Goal: Information Seeking & Learning: Compare options

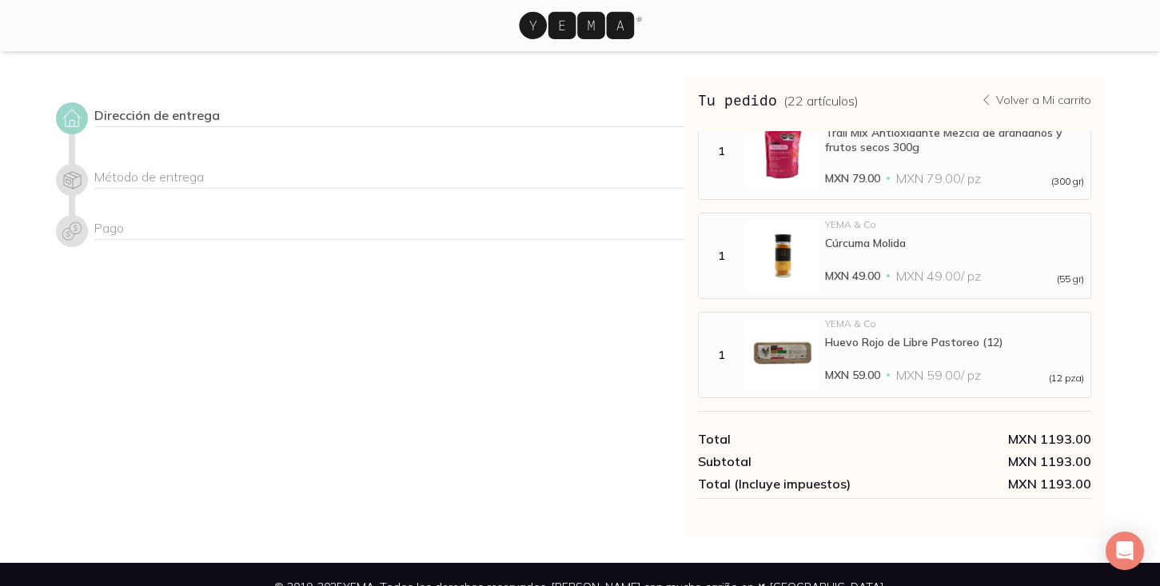
scroll to position [1824, 0]
click at [1047, 93] on p "Volver a Mi carrito" at bounding box center [1043, 100] width 95 height 14
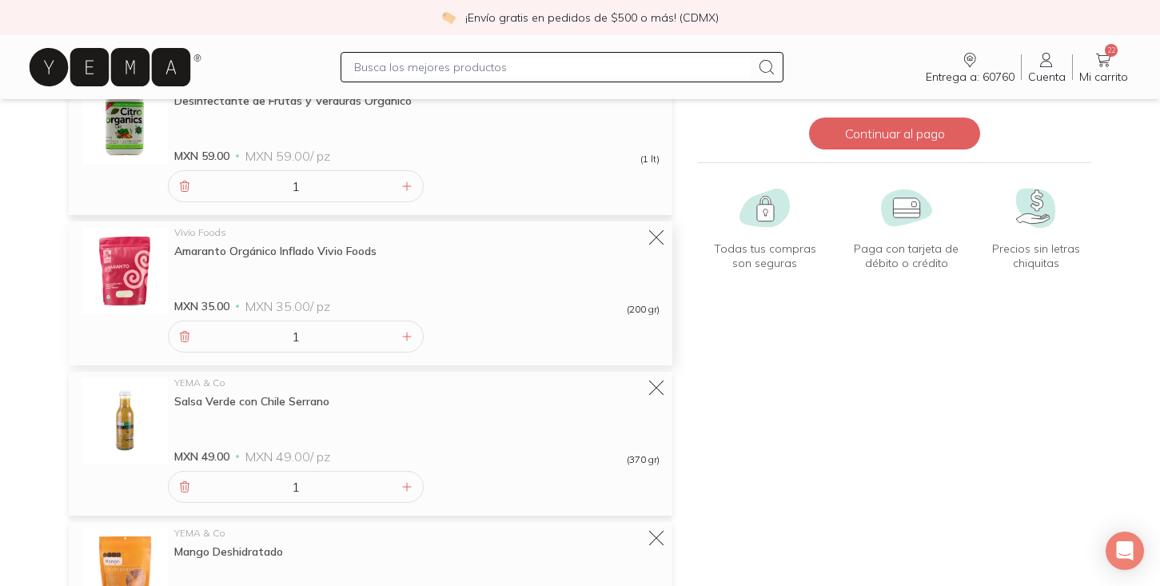
scroll to position [151, 0]
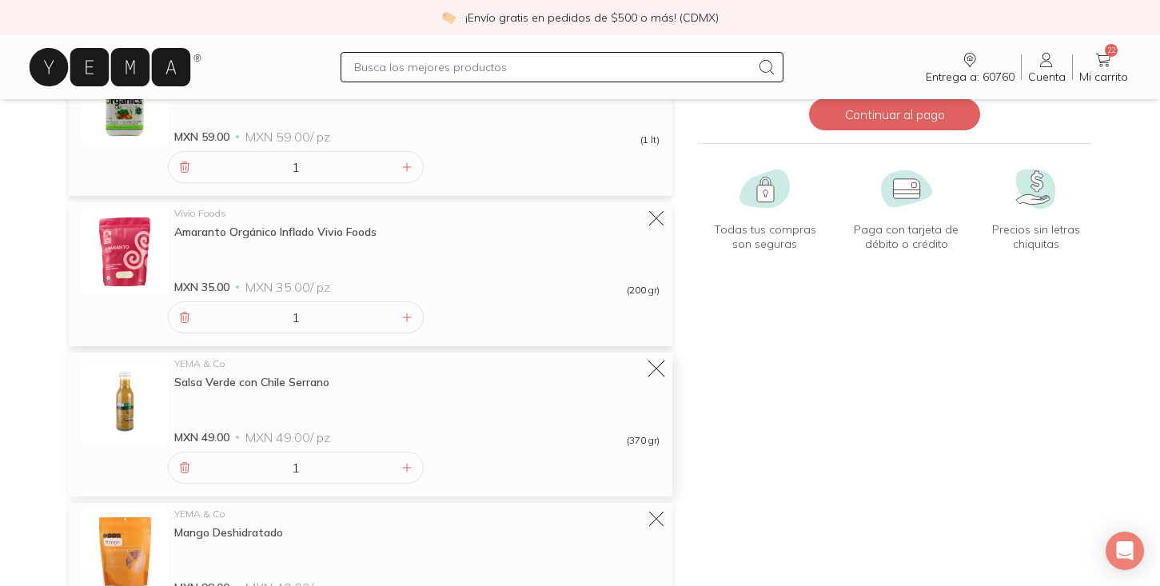
click at [657, 374] on icon at bounding box center [656, 369] width 22 height 22
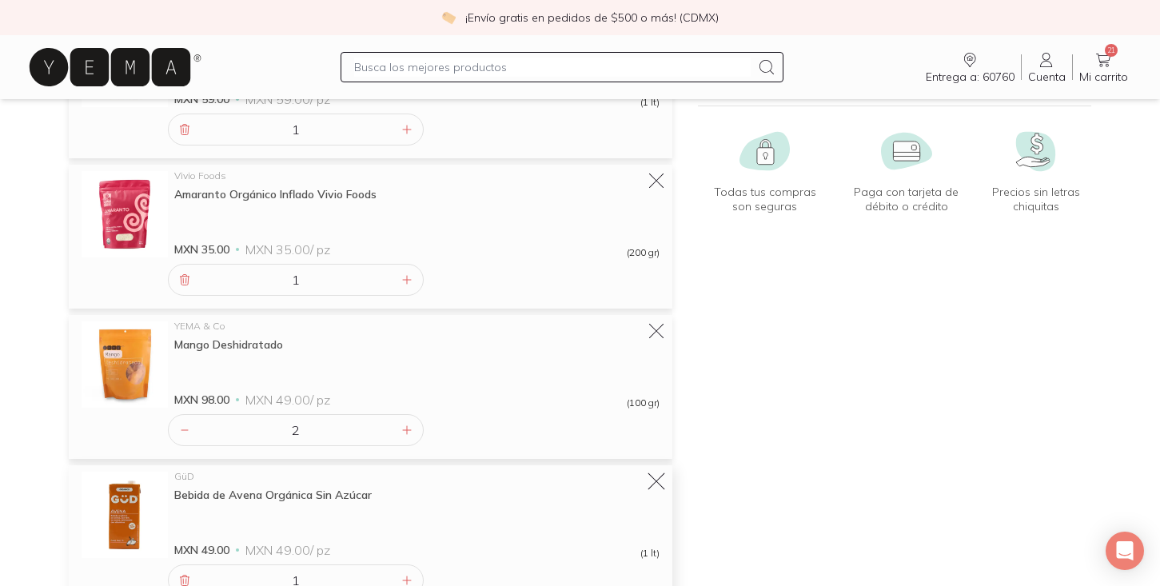
scroll to position [196, 0]
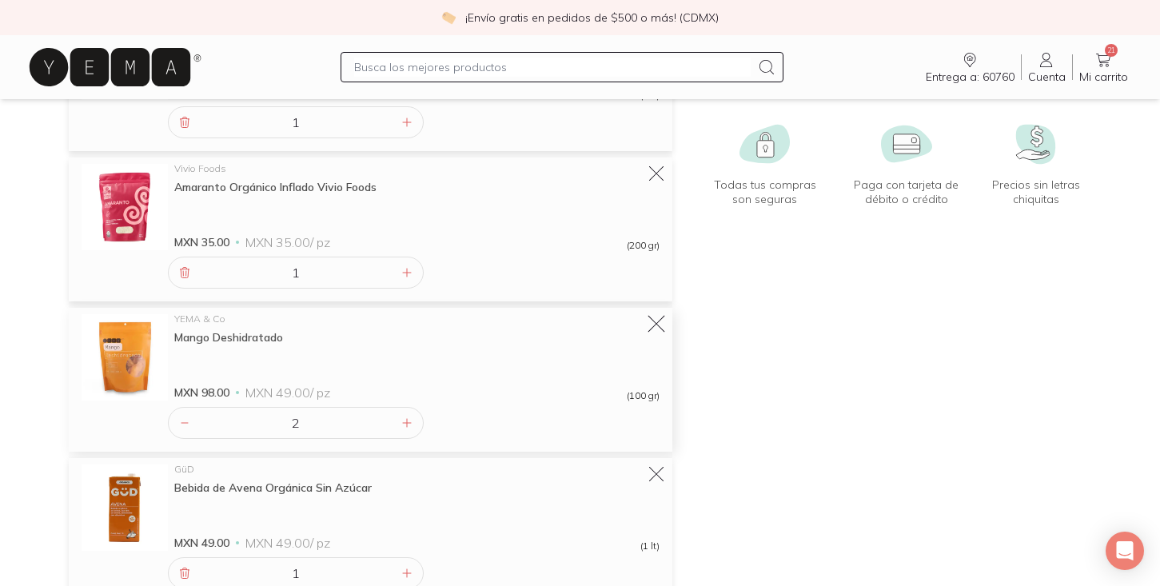
click at [660, 323] on icon at bounding box center [656, 324] width 22 height 22
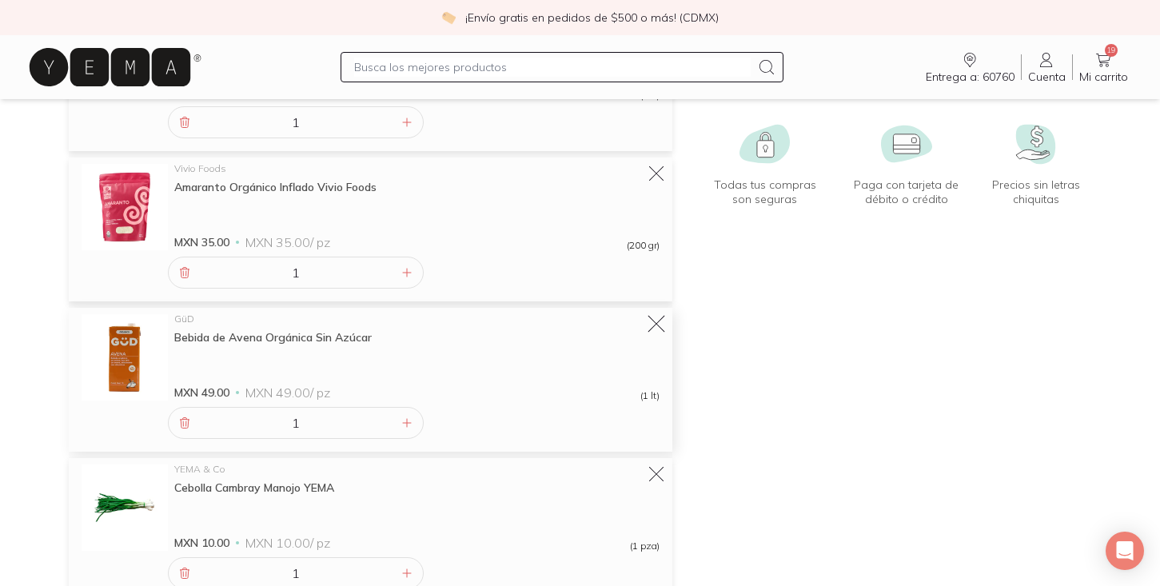
click at [650, 316] on icon at bounding box center [656, 324] width 22 height 22
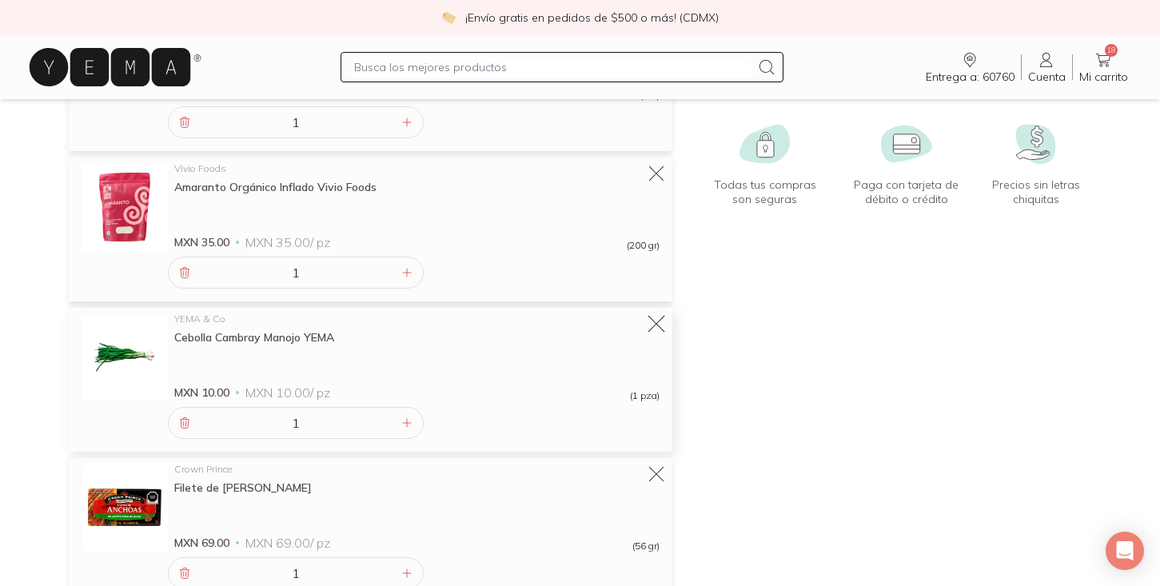
click at [650, 316] on icon at bounding box center [656, 324] width 22 height 22
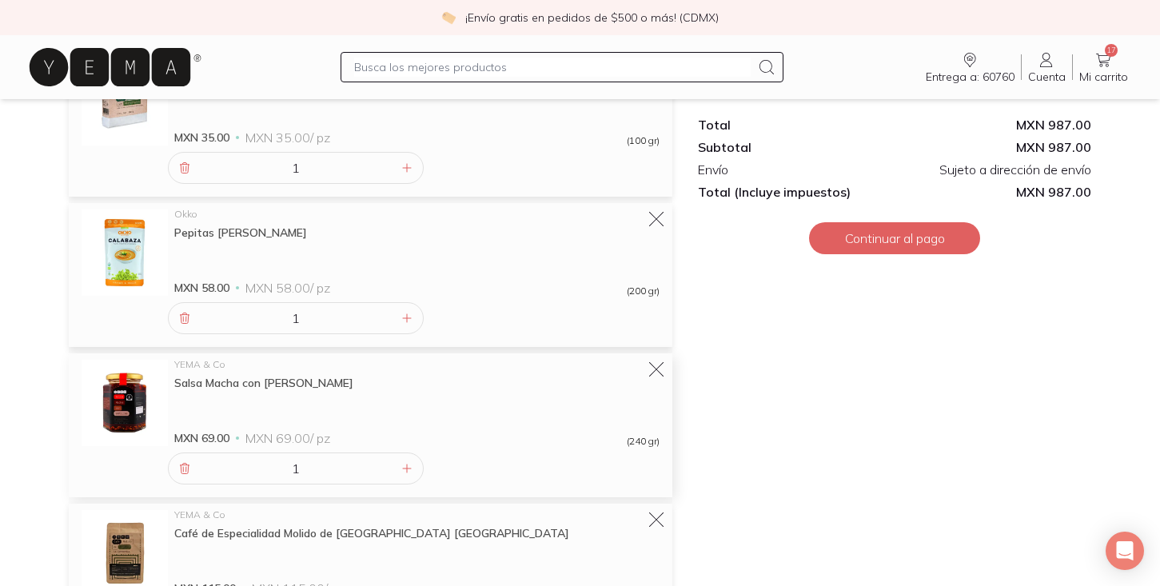
scroll to position [613, 0]
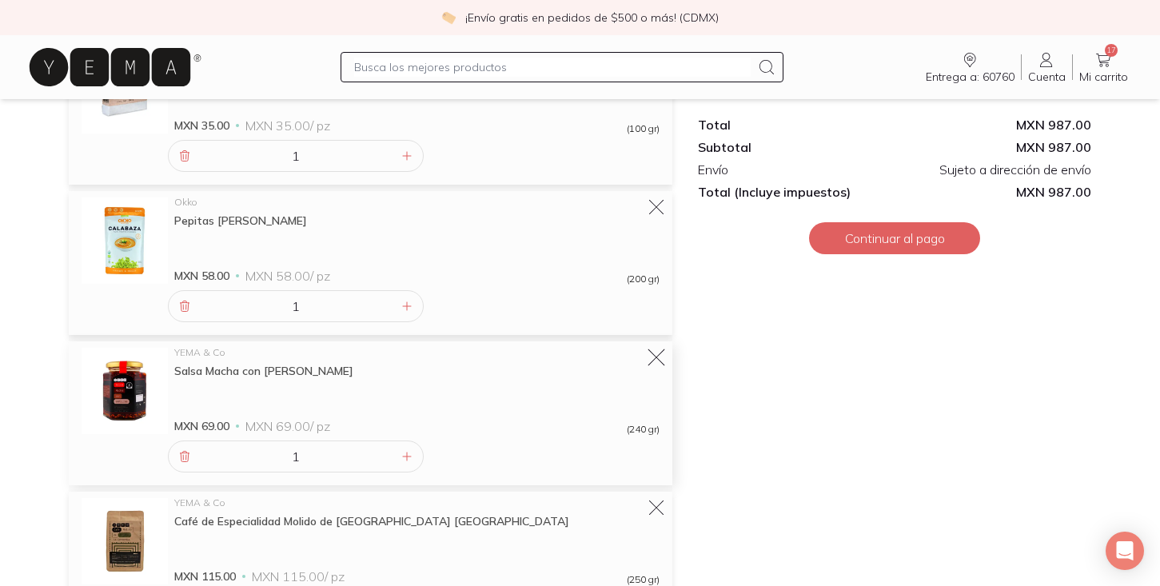
click at [652, 359] on icon at bounding box center [656, 358] width 22 height 22
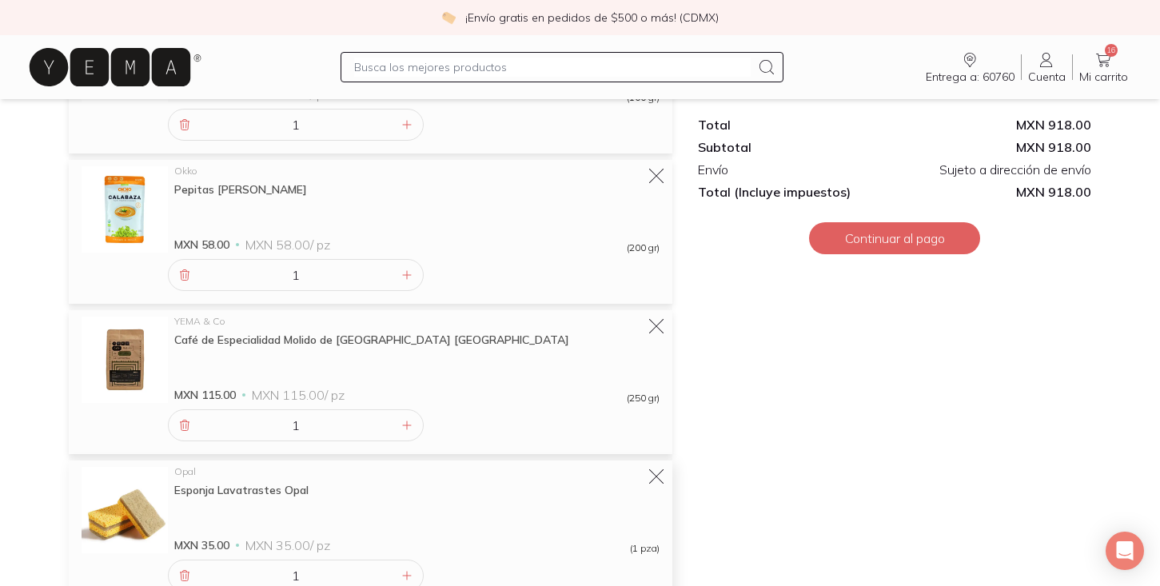
scroll to position [648, 0]
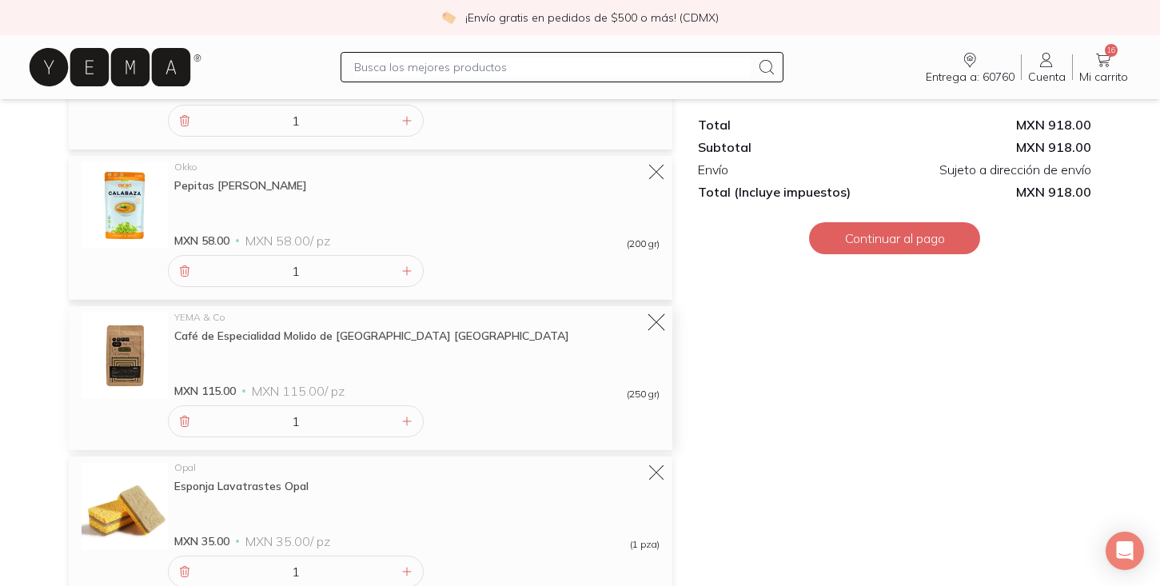
click at [657, 328] on icon at bounding box center [656, 323] width 22 height 22
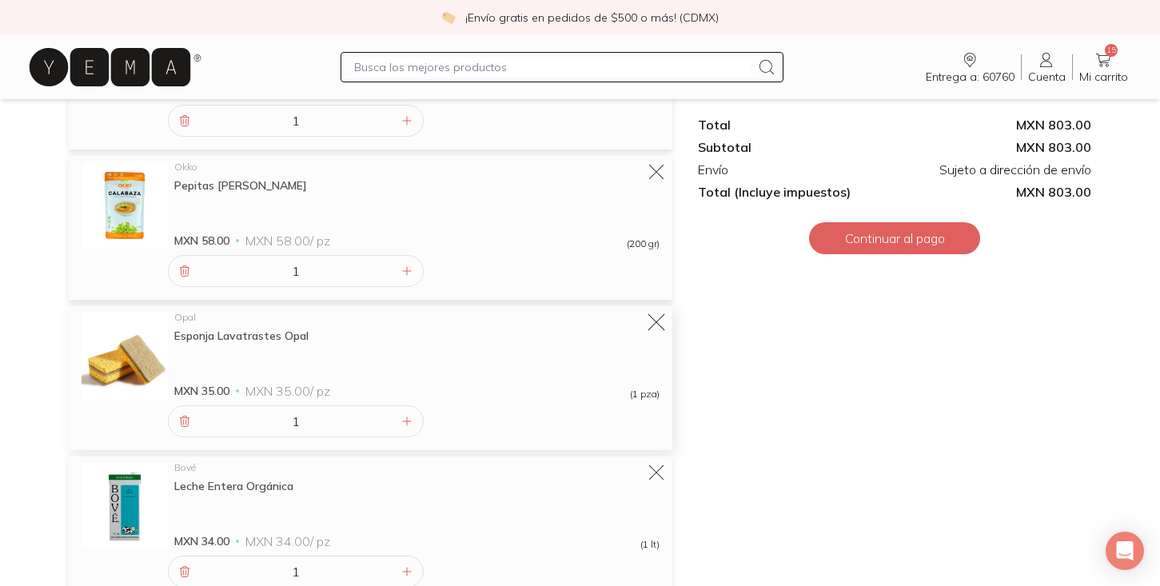
click at [656, 329] on icon at bounding box center [656, 323] width 22 height 22
click at [659, 322] on icon at bounding box center [656, 323] width 22 height 22
click at [659, 322] on icon at bounding box center [655, 321] width 19 height 19
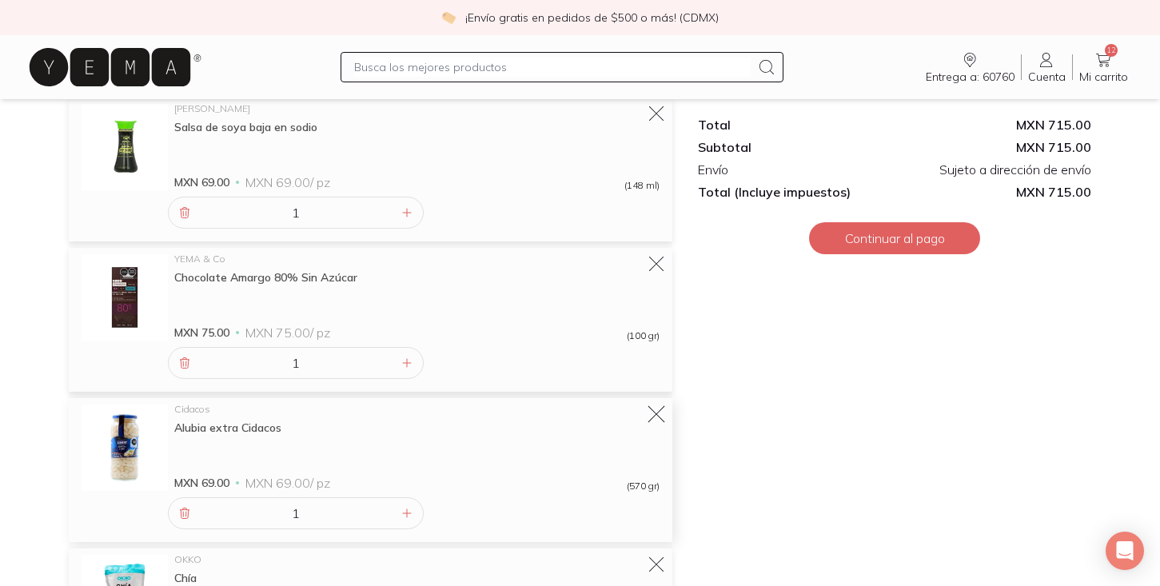
scroll to position [890, 0]
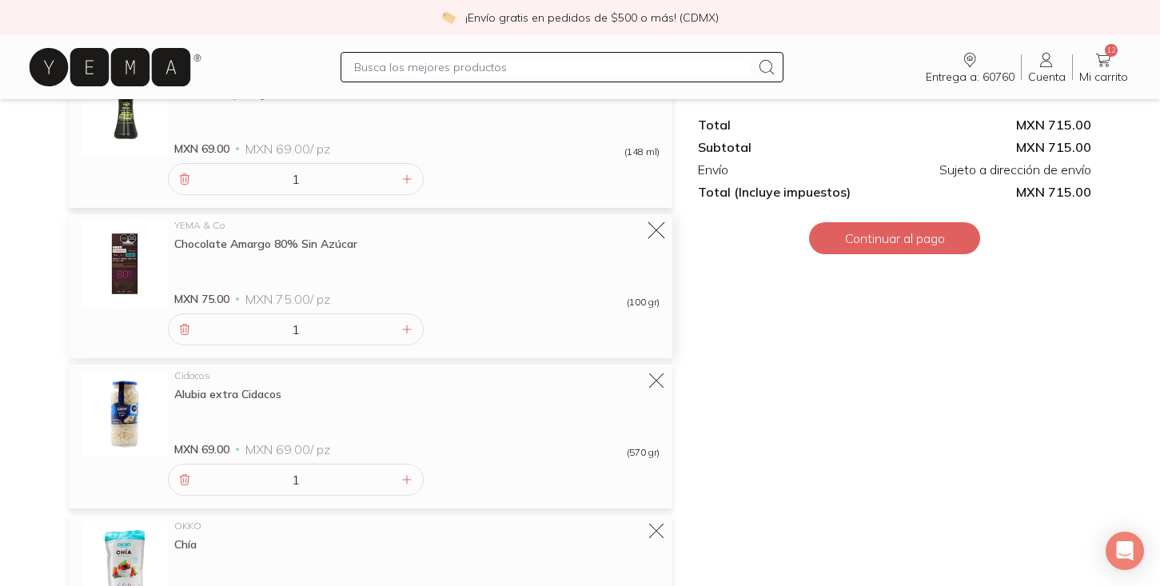
click at [662, 228] on icon at bounding box center [656, 231] width 22 height 22
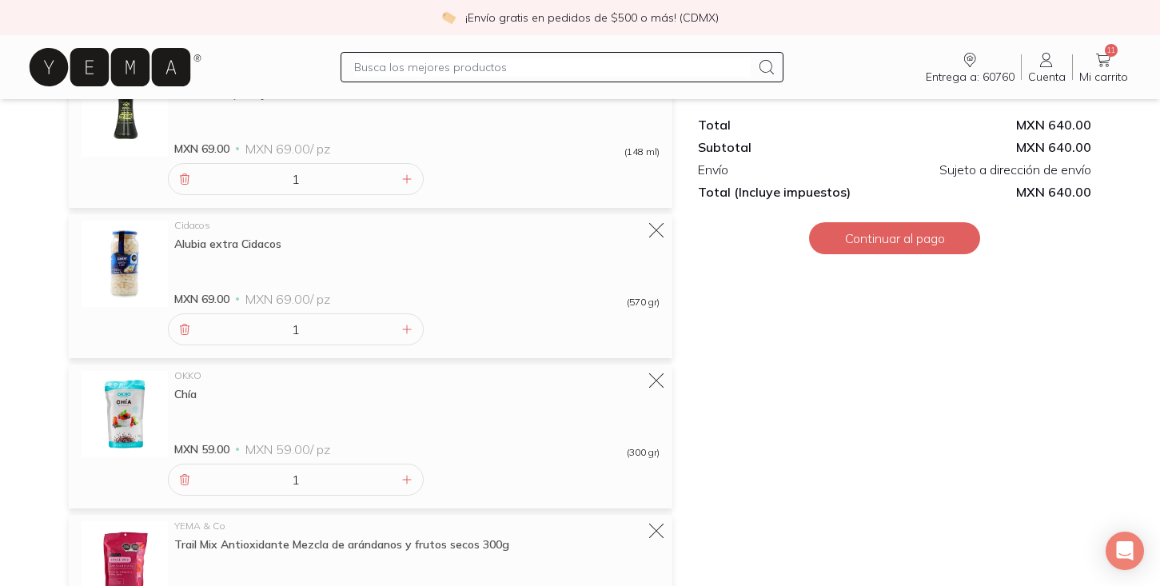
click at [662, 228] on icon at bounding box center [655, 230] width 19 height 19
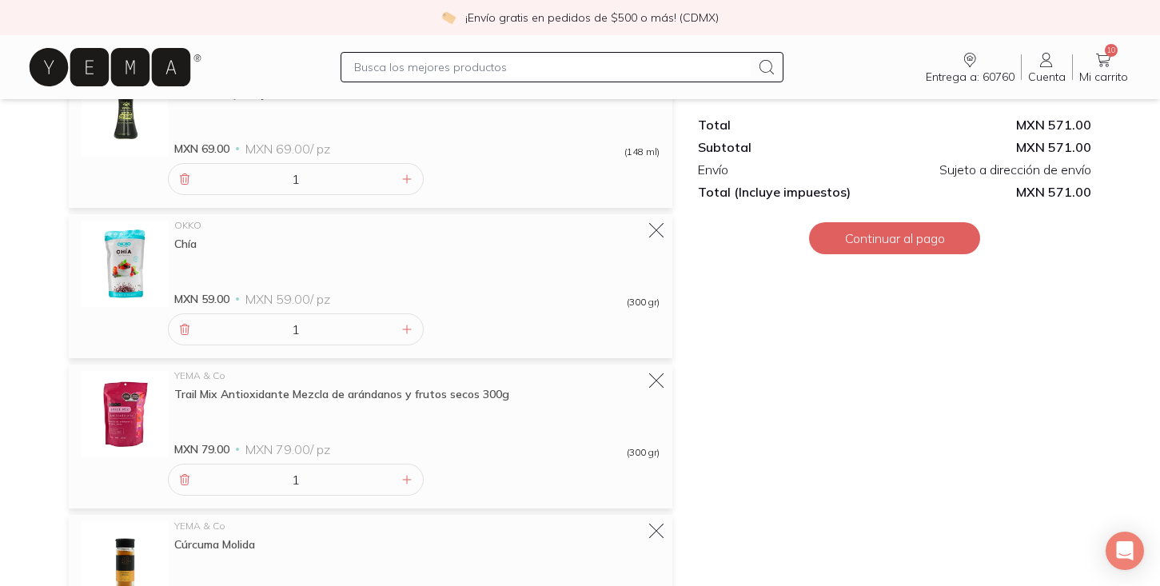
click at [662, 228] on icon at bounding box center [655, 230] width 19 height 19
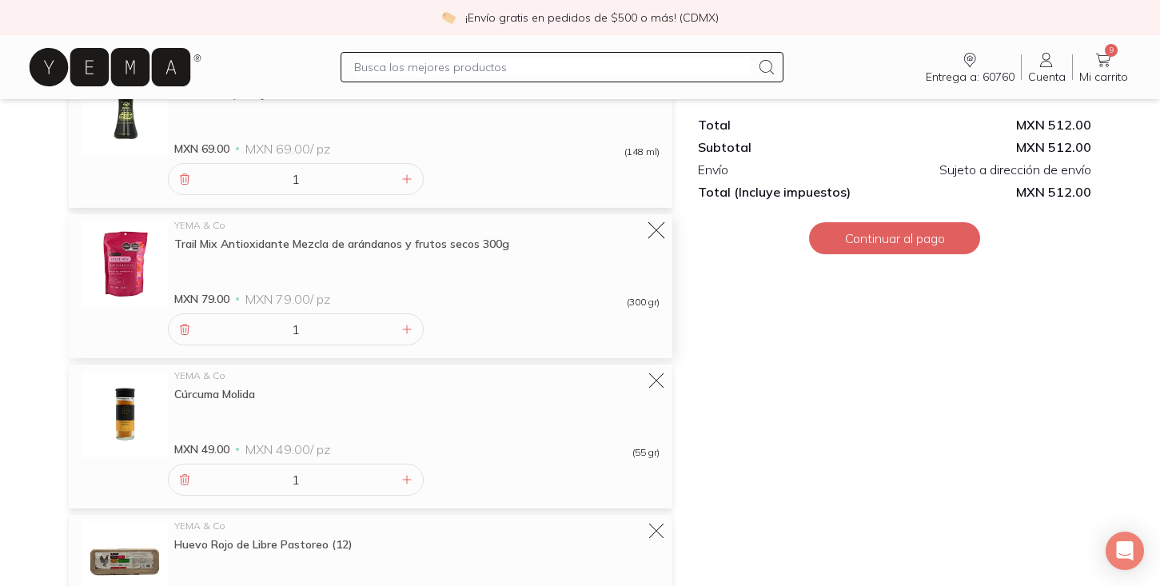
click at [662, 230] on icon at bounding box center [656, 231] width 22 height 22
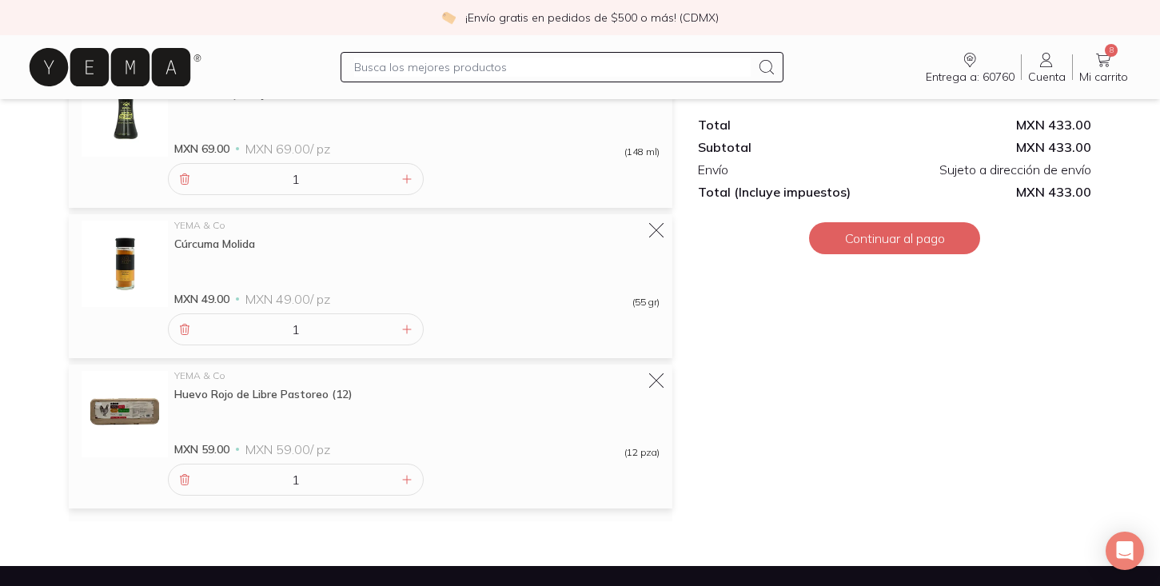
click at [662, 230] on icon at bounding box center [655, 230] width 19 height 19
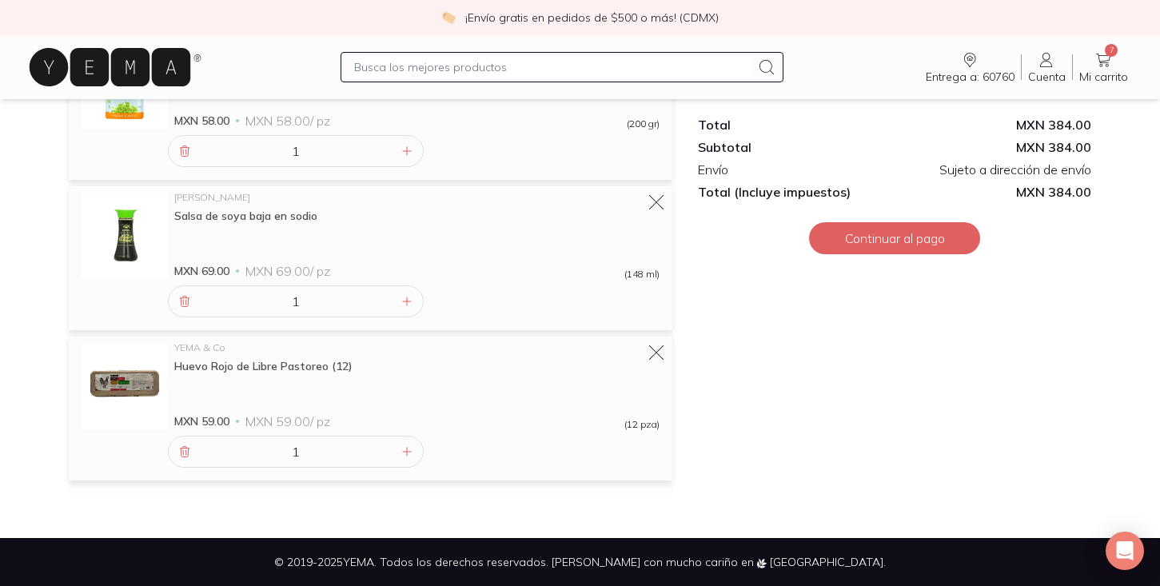
scroll to position [768, 0]
click at [637, 70] on input "text" at bounding box center [552, 67] width 397 height 19
type input "aceite oliva"
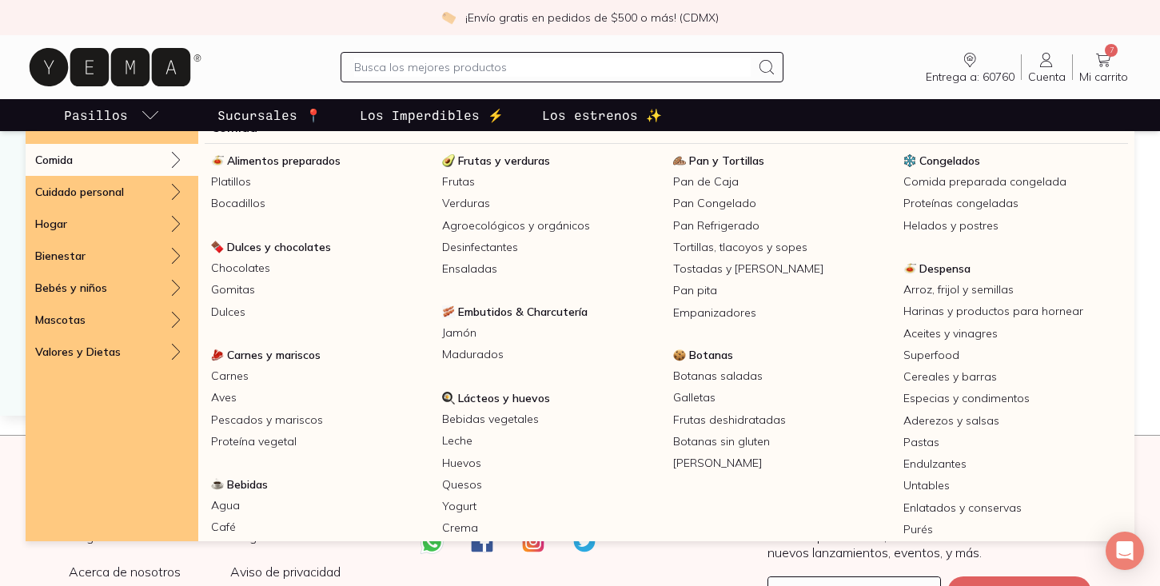
scroll to position [24, 0]
click at [945, 328] on link "Aceites y vinagres" at bounding box center [1012, 333] width 231 height 22
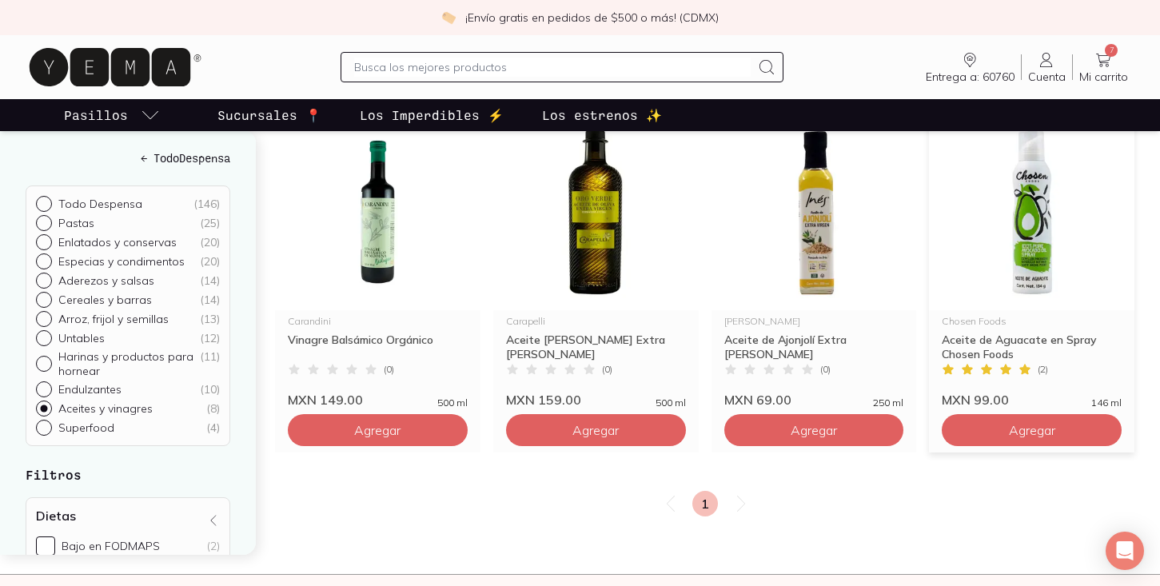
scroll to position [560, 0]
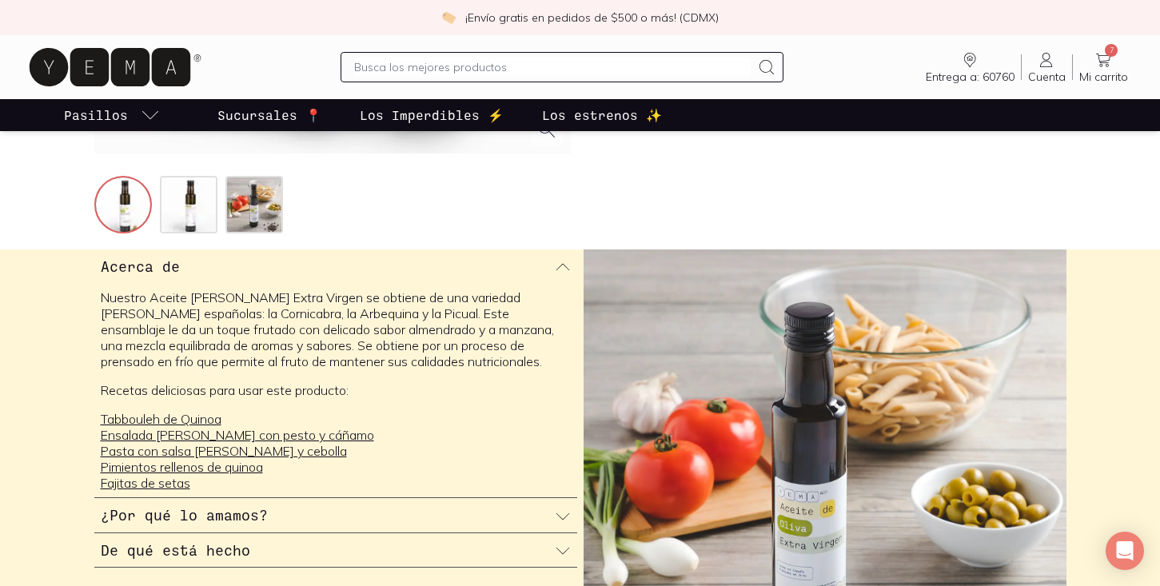
scroll to position [592, 0]
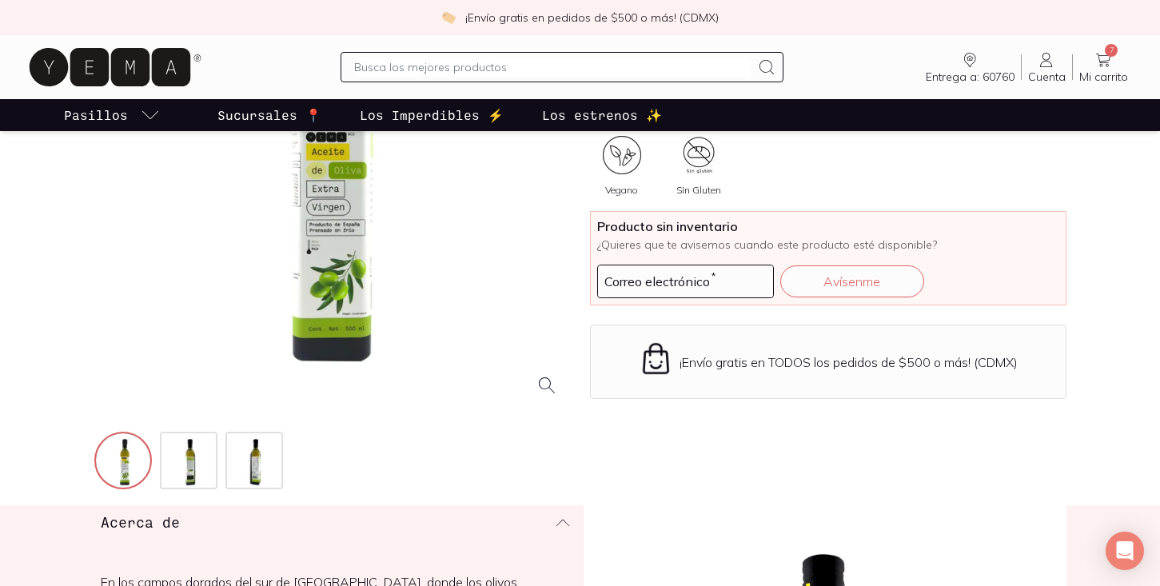
scroll to position [272, 0]
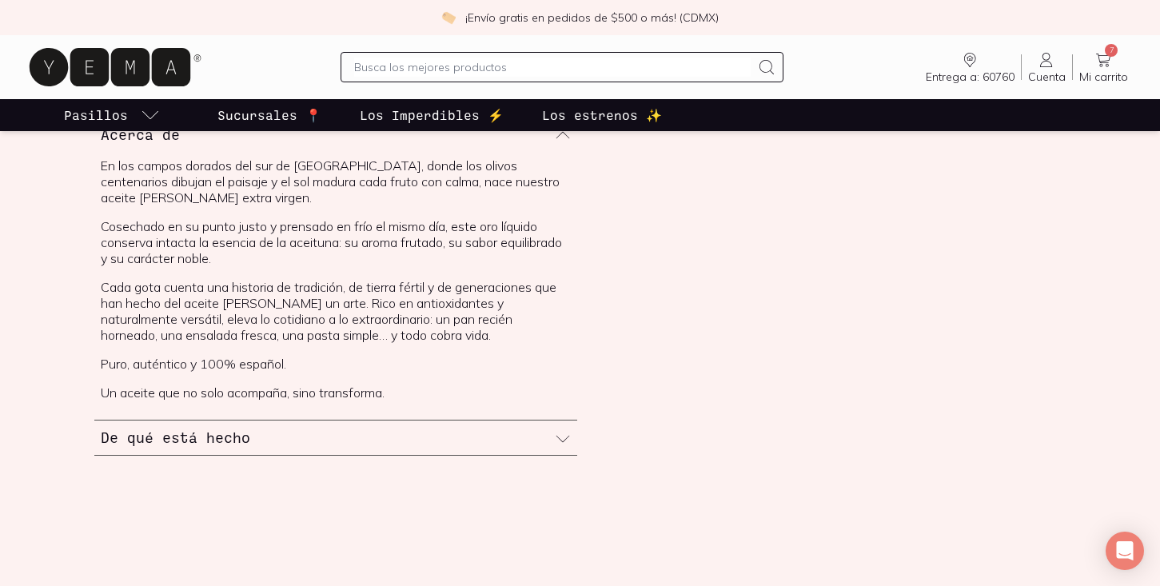
scroll to position [599, 0]
